Goal: Navigation & Orientation: Find specific page/section

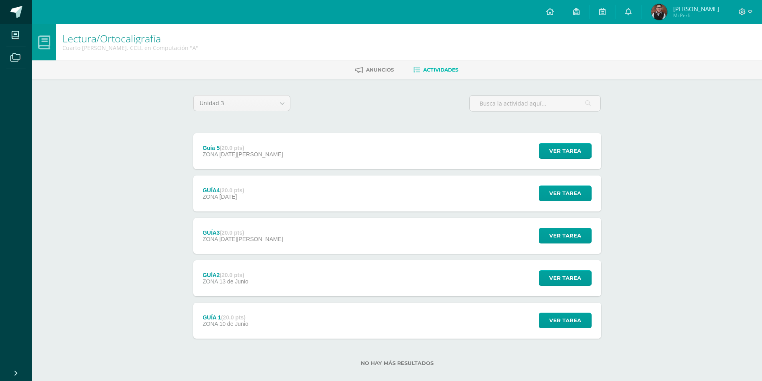
click at [26, 18] on span at bounding box center [44, 12] width 38 height 17
